Goal: Information Seeking & Learning: Learn about a topic

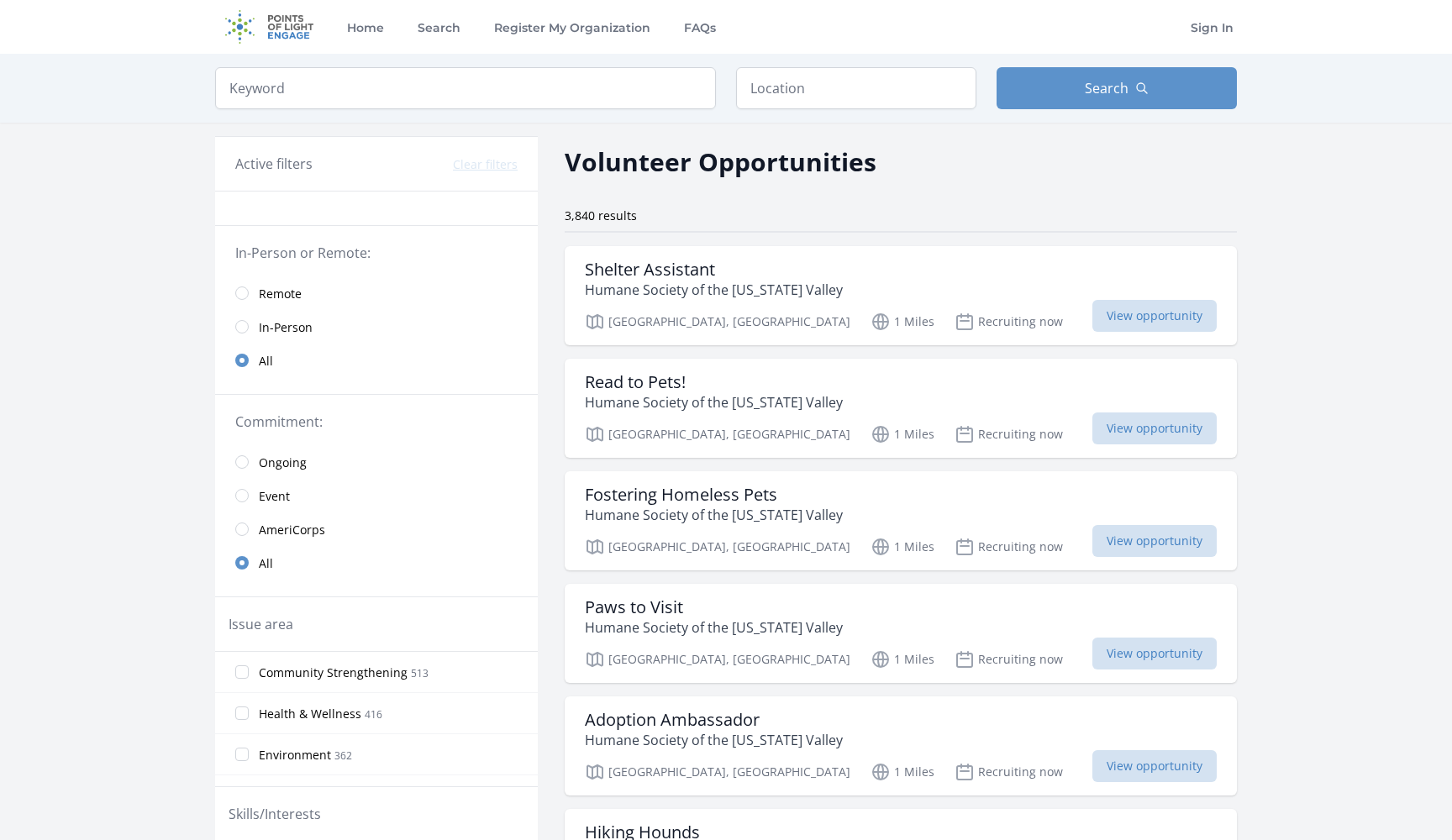
click at [286, 295] on span "Remote" at bounding box center [280, 295] width 43 height 17
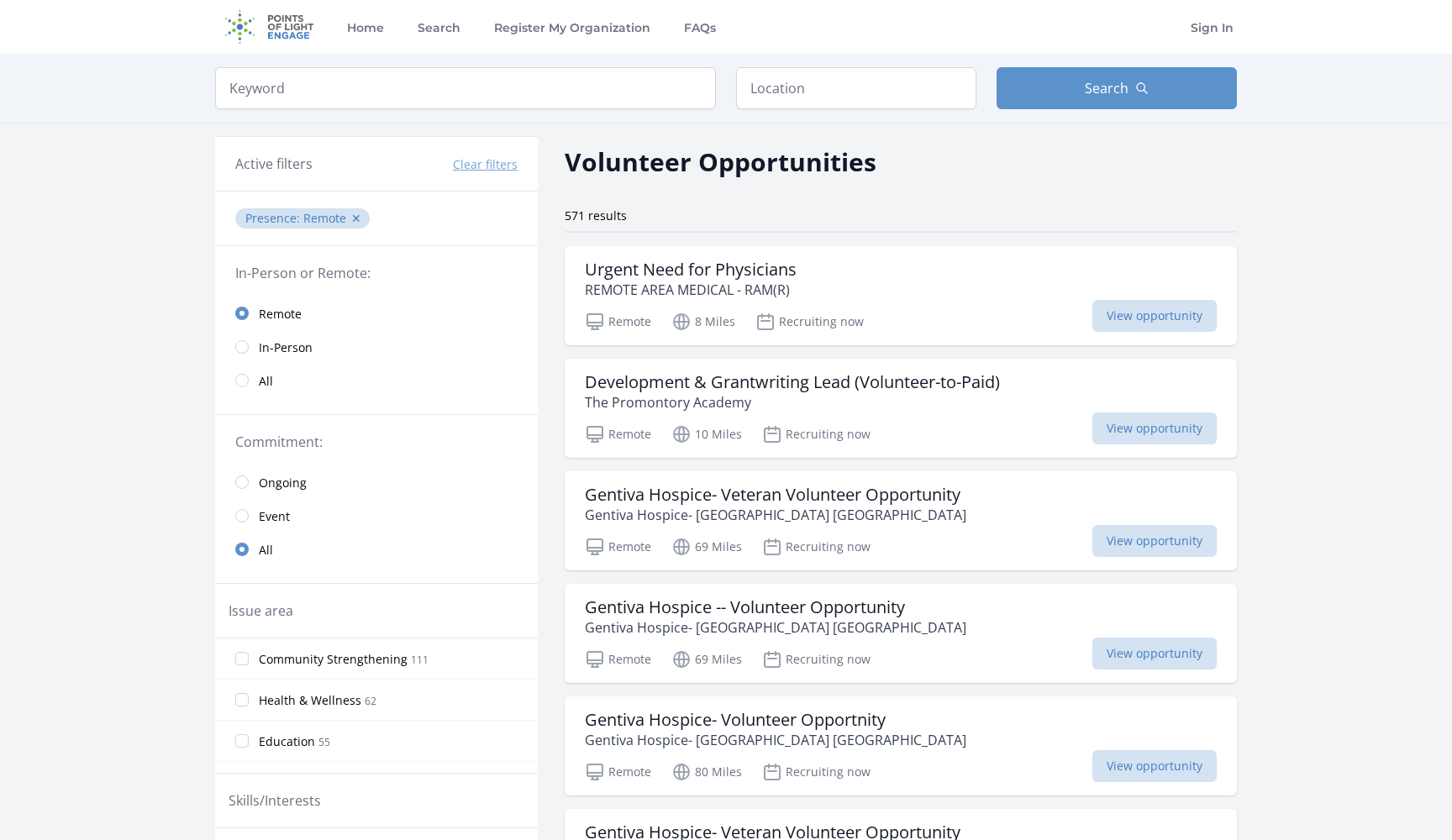
click at [274, 523] on span "Event" at bounding box center [274, 517] width 31 height 17
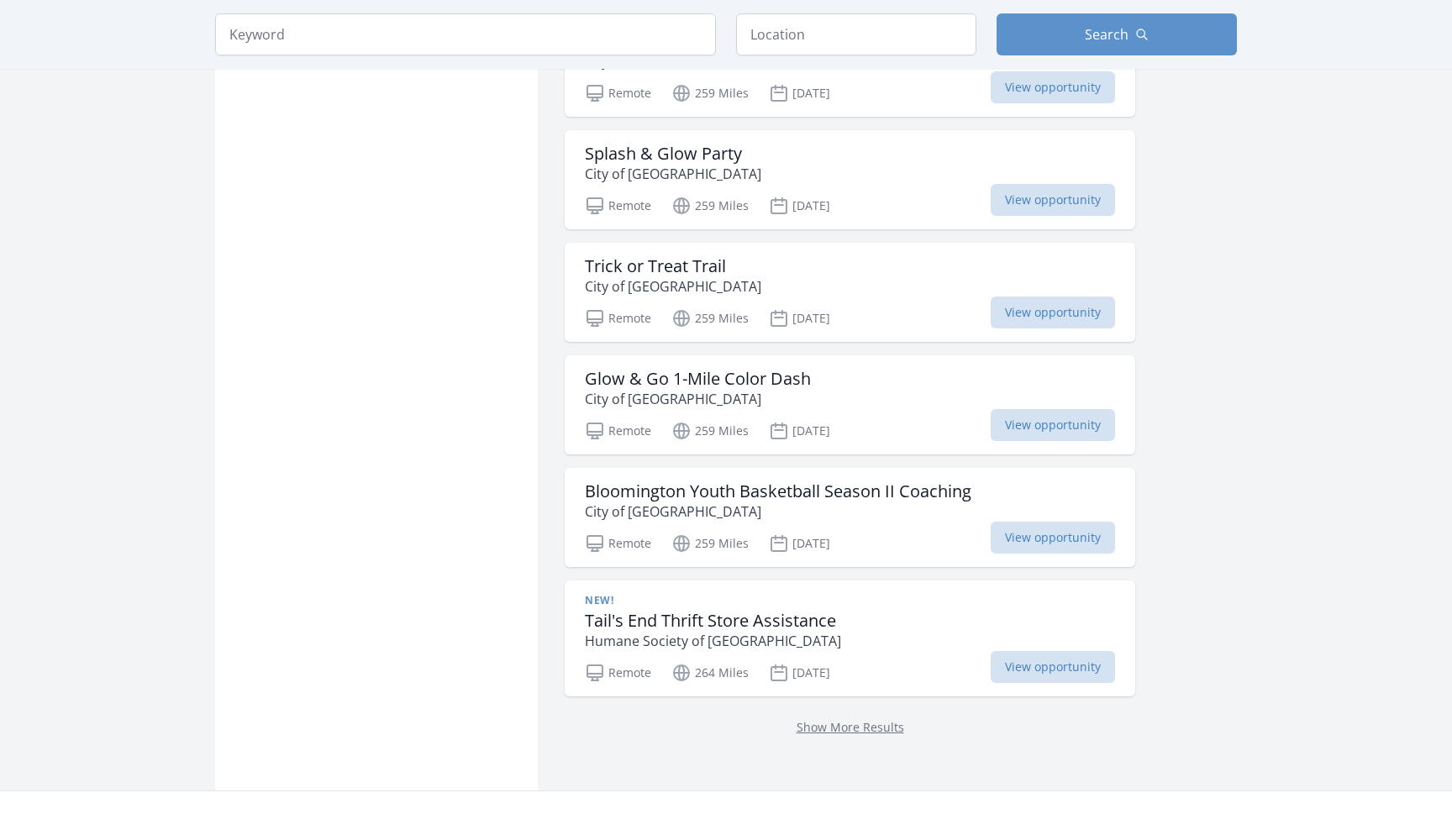
scroll to position [2103, 0]
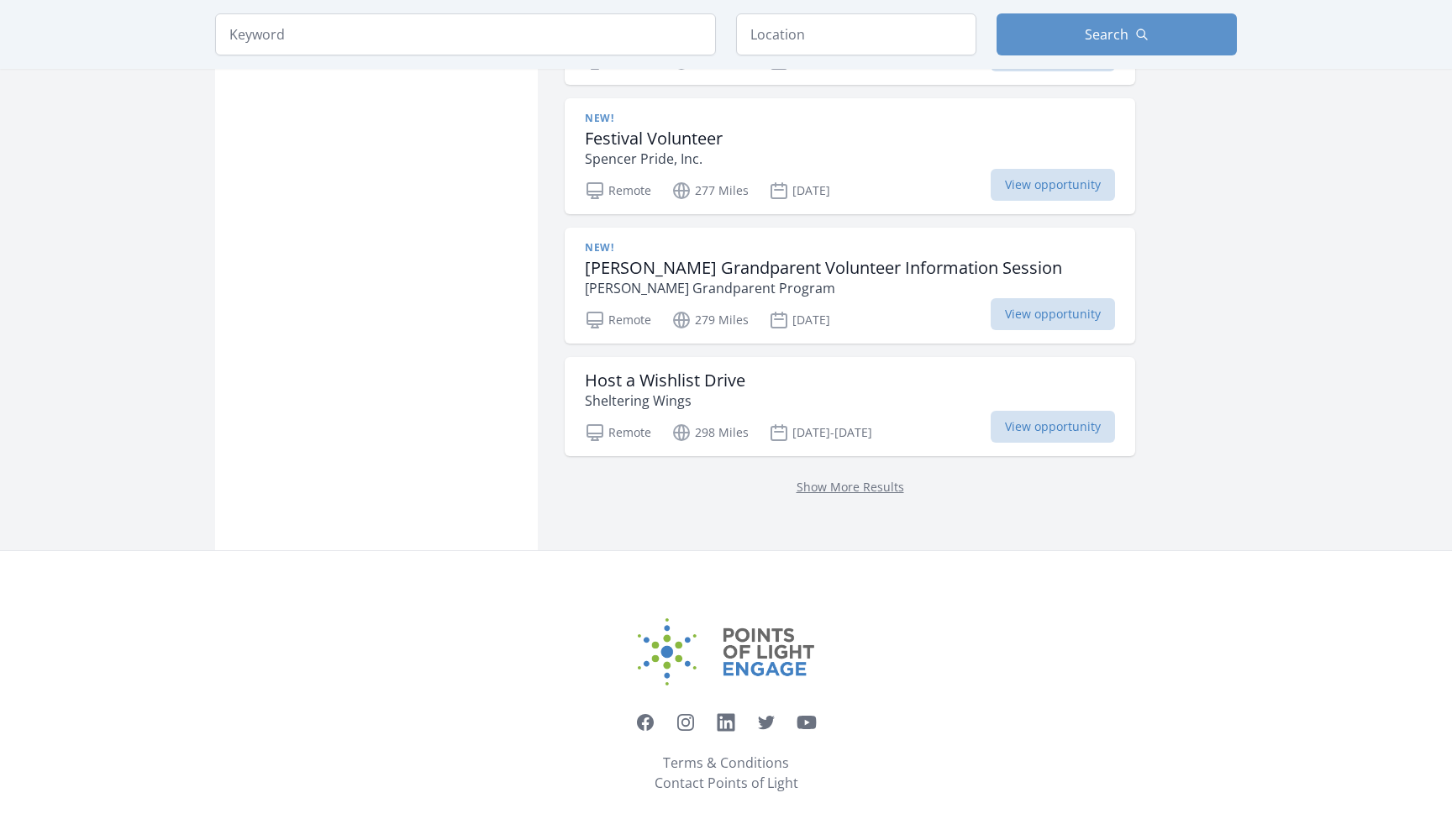
scroll to position [3227, 0]
click at [813, 495] on p "Show More Results" at bounding box center [850, 486] width 530 height 20
click at [813, 485] on link "Show More Results" at bounding box center [850, 487] width 107 height 16
click at [813, 477] on p "Show More Results" at bounding box center [850, 486] width 530 height 20
click at [806, 496] on p "Show More Results" at bounding box center [850, 486] width 530 height 20
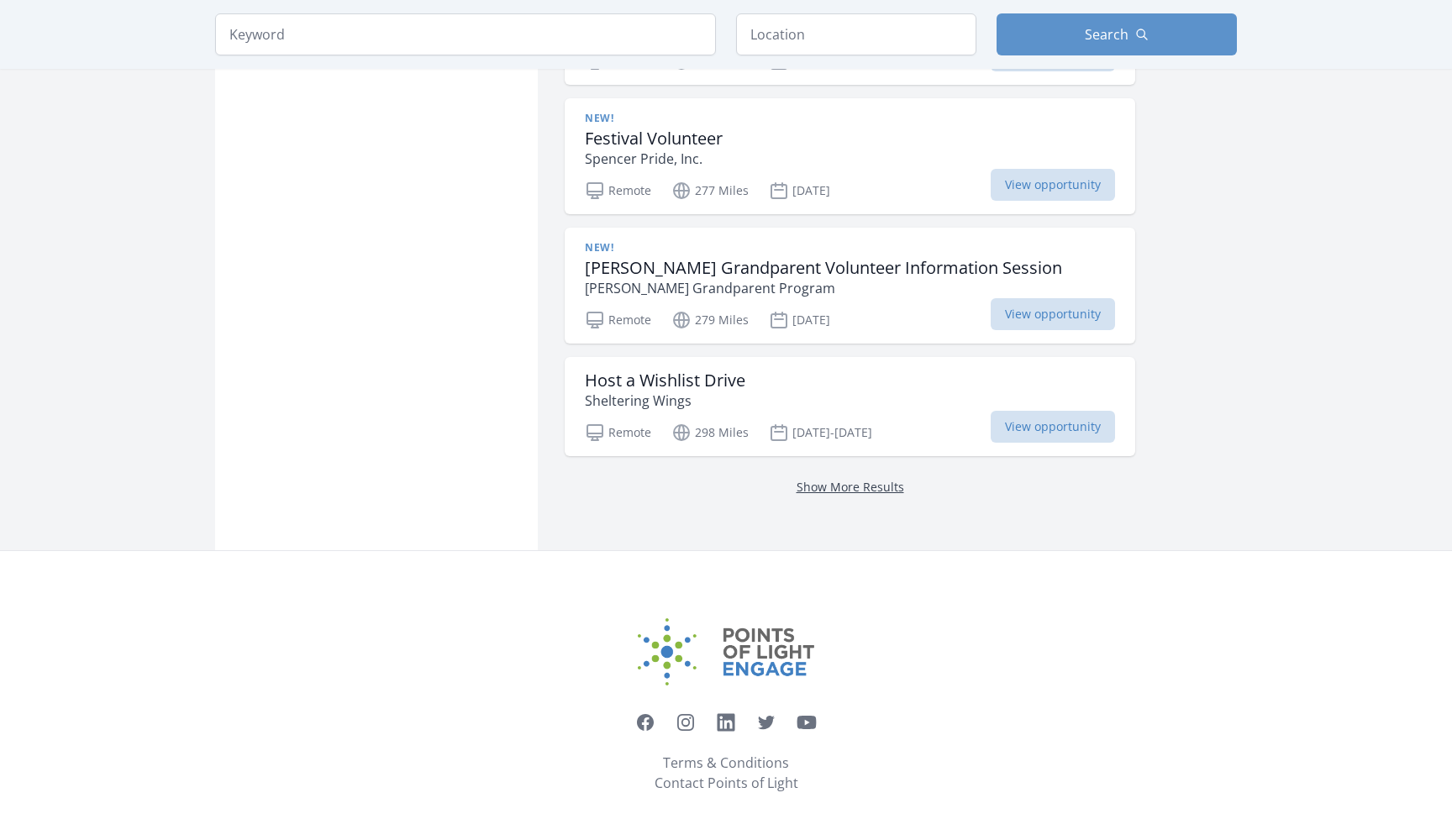
click at [806, 481] on link "Show More Results" at bounding box center [850, 487] width 107 height 16
click at [808, 497] on div "Show More Results" at bounding box center [850, 486] width 570 height 60
click at [808, 485] on link "Show More Results" at bounding box center [850, 487] width 107 height 16
click at [808, 486] on link "Show More Results" at bounding box center [850, 487] width 107 height 16
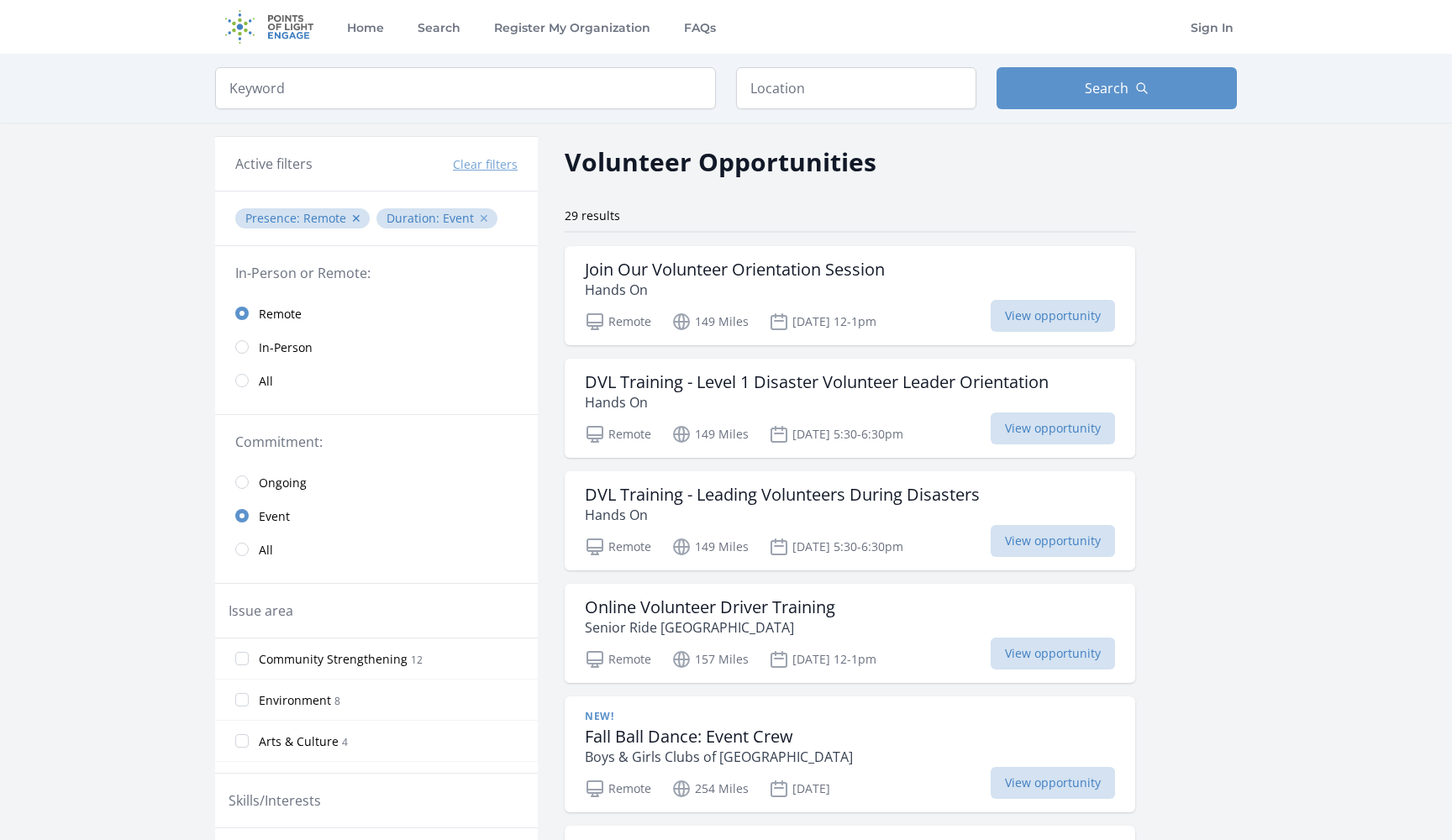
click at [480, 219] on button "✕" at bounding box center [485, 219] width 10 height 17
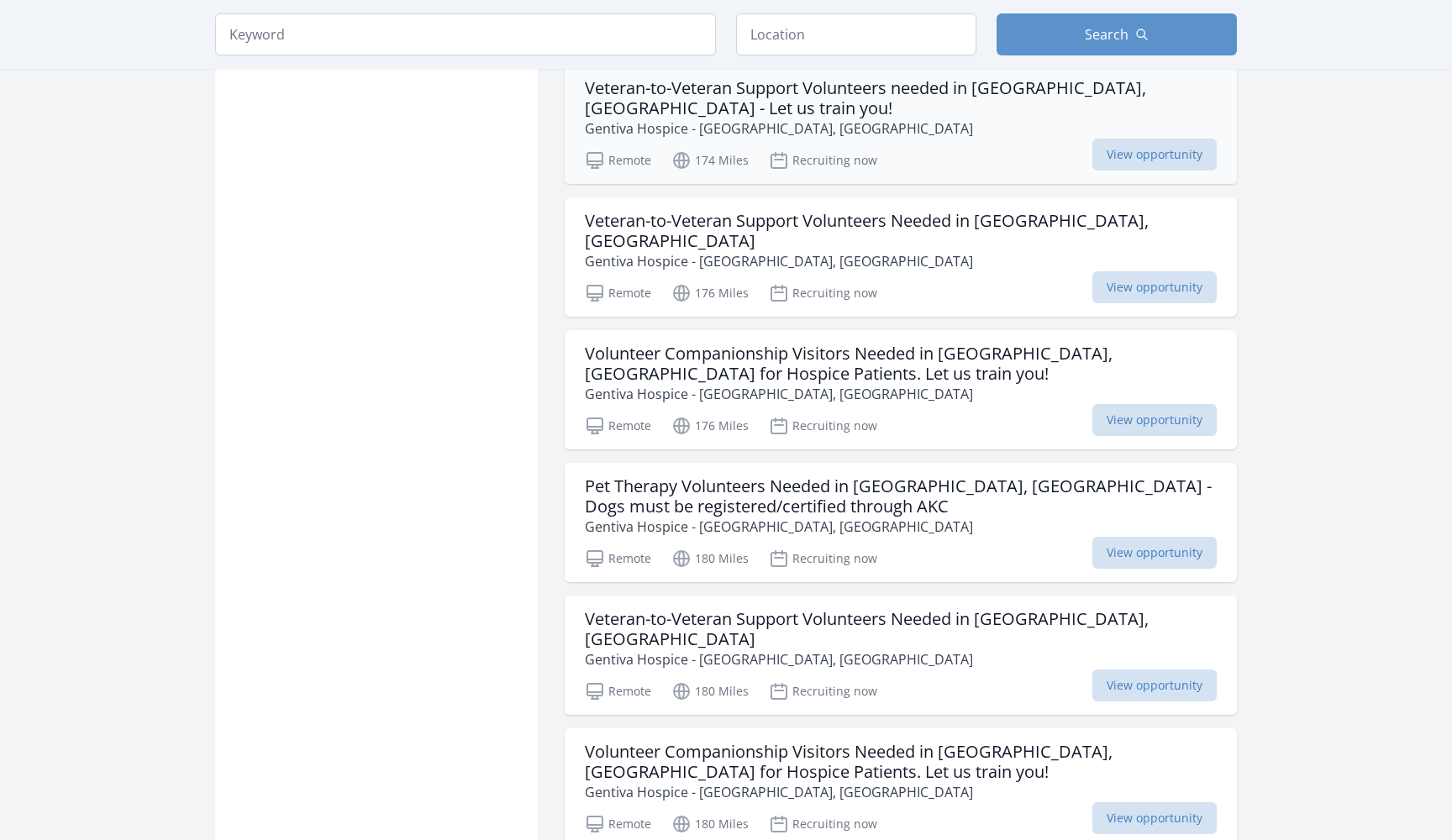
scroll to position [4393, 0]
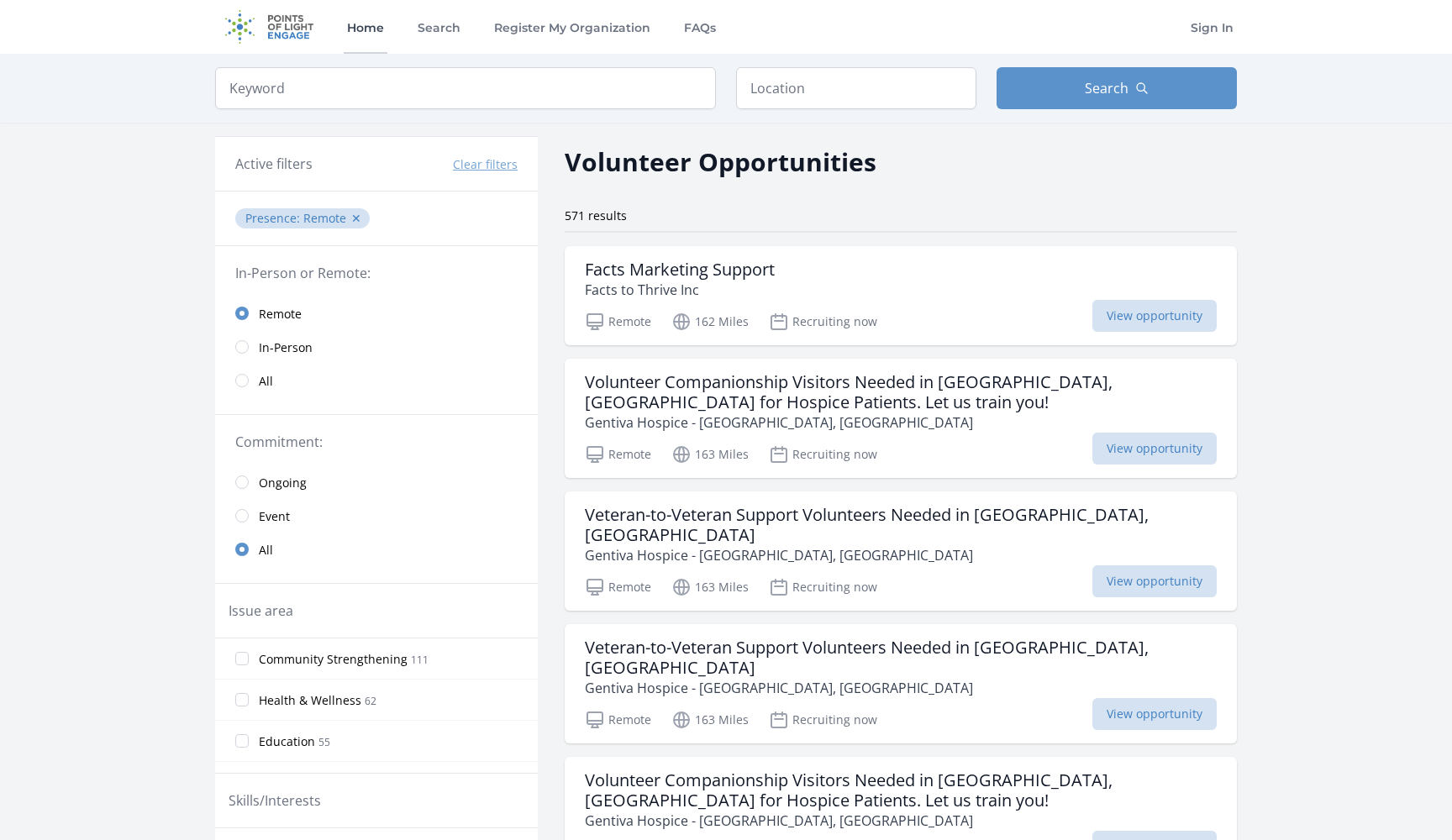
click at [373, 42] on link "Home" at bounding box center [365, 27] width 44 height 54
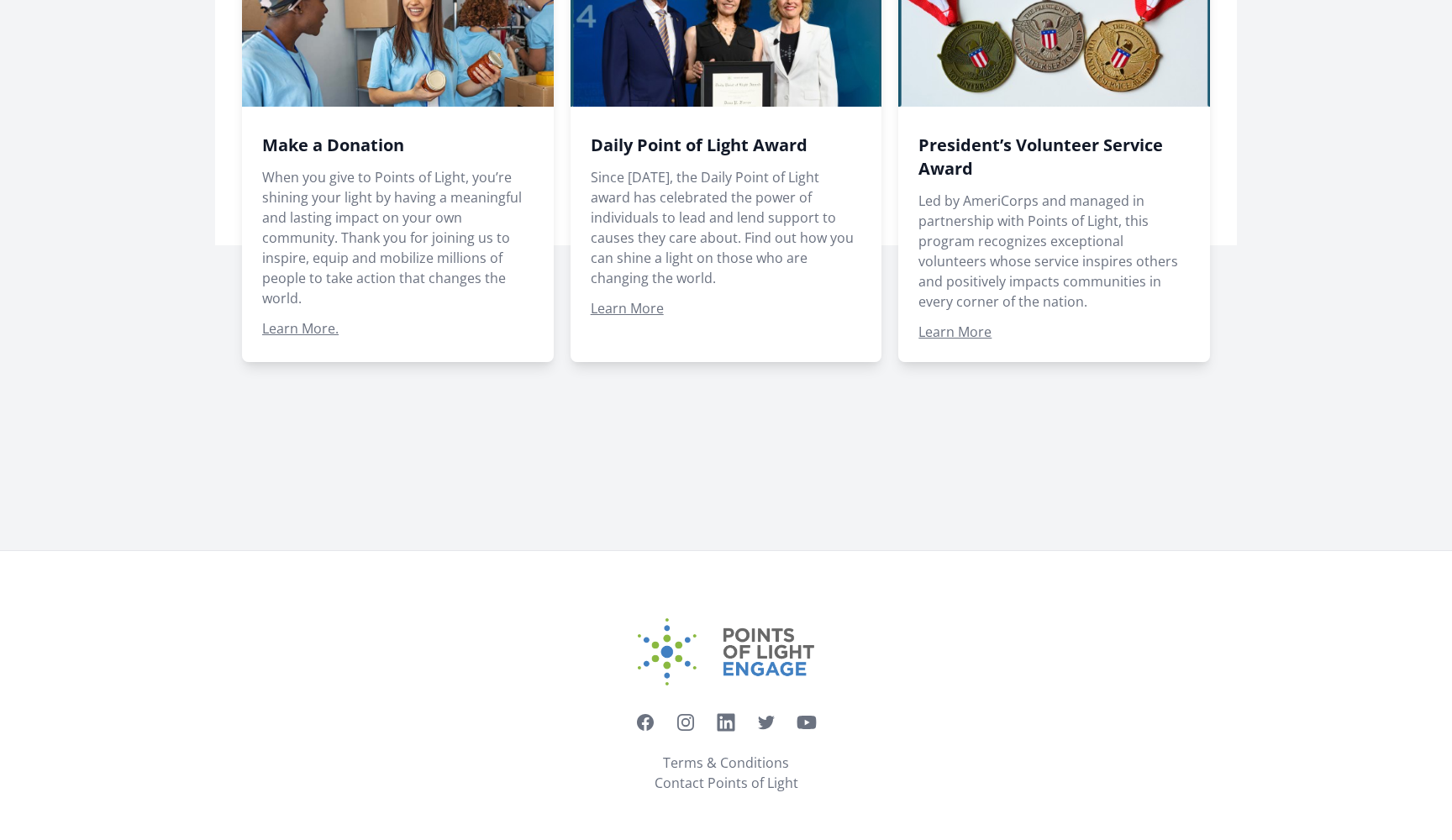
scroll to position [1259, 0]
